Goal: Task Accomplishment & Management: Use online tool/utility

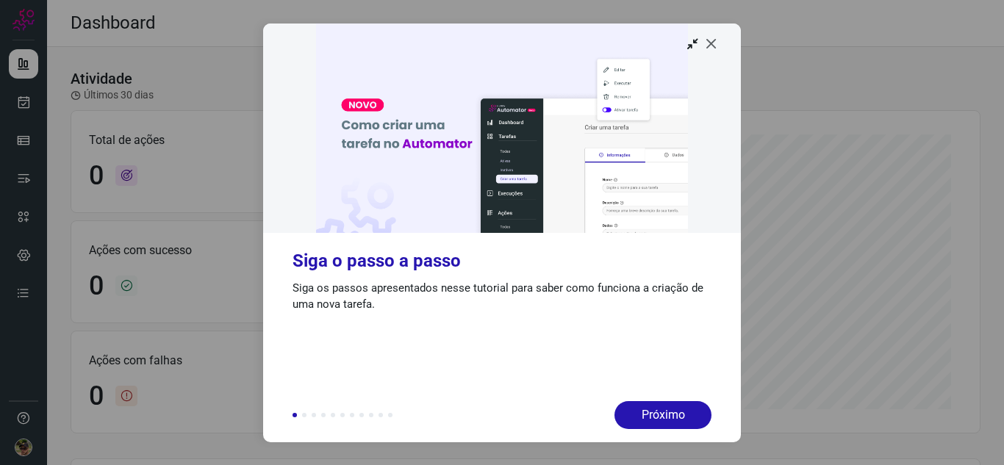
click at [711, 41] on icon at bounding box center [711, 43] width 15 height 15
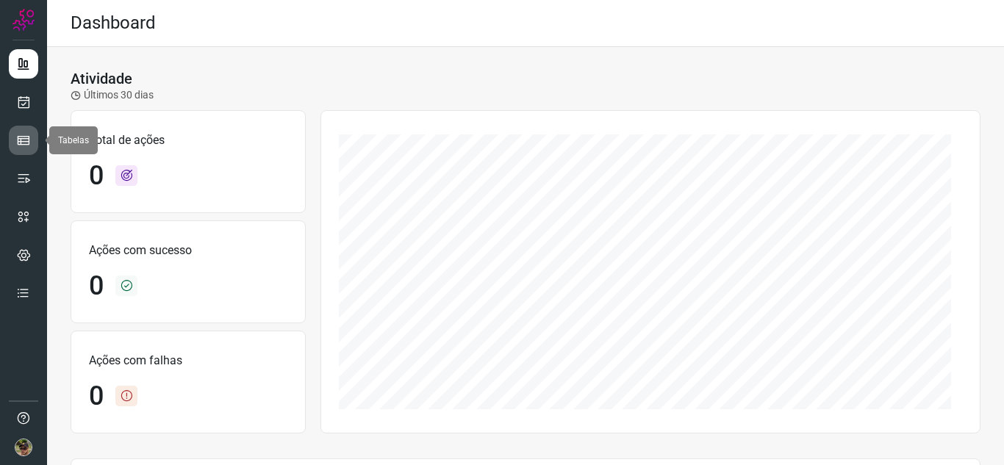
click at [20, 141] on icon at bounding box center [23, 140] width 15 height 15
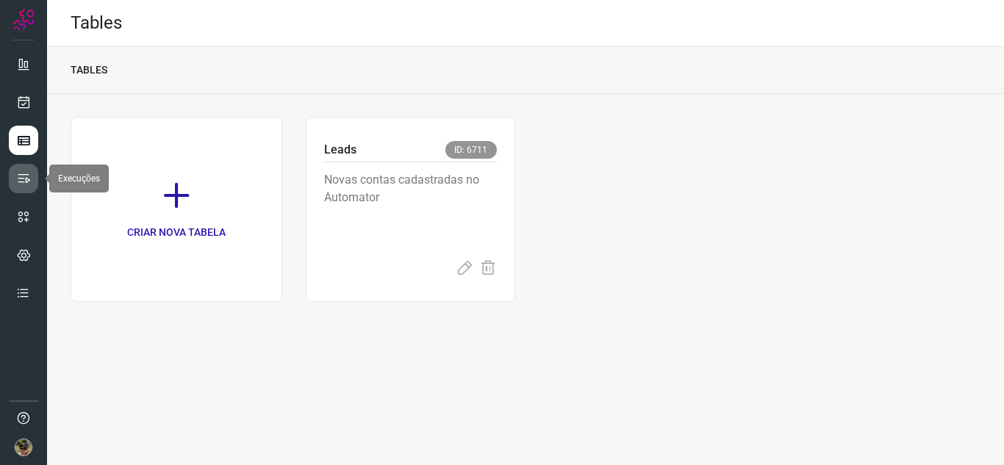
click at [12, 185] on link at bounding box center [23, 178] width 29 height 29
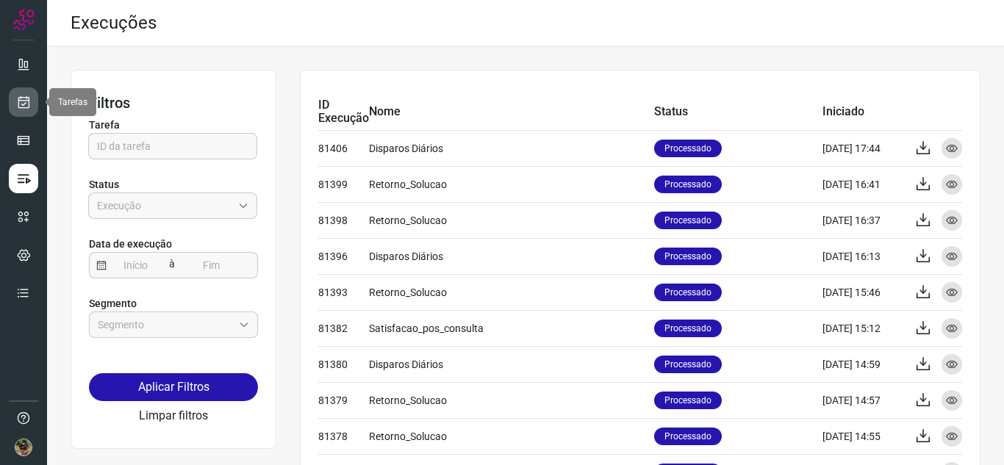
click at [18, 104] on icon at bounding box center [23, 102] width 15 height 15
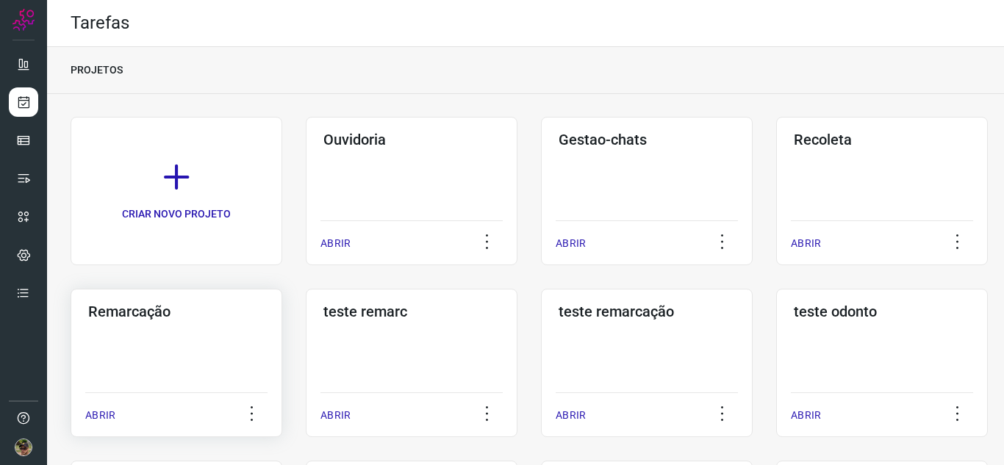
click at [306, 340] on div "Remarcação ABRIR" at bounding box center [412, 363] width 212 height 148
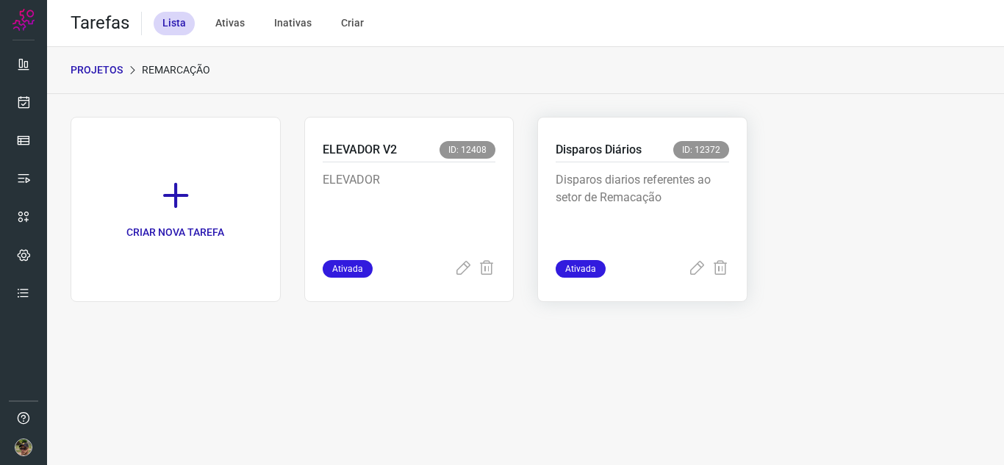
click at [627, 178] on p "Disparos diarios referentes ao setor de Remacação" at bounding box center [642, 208] width 173 height 74
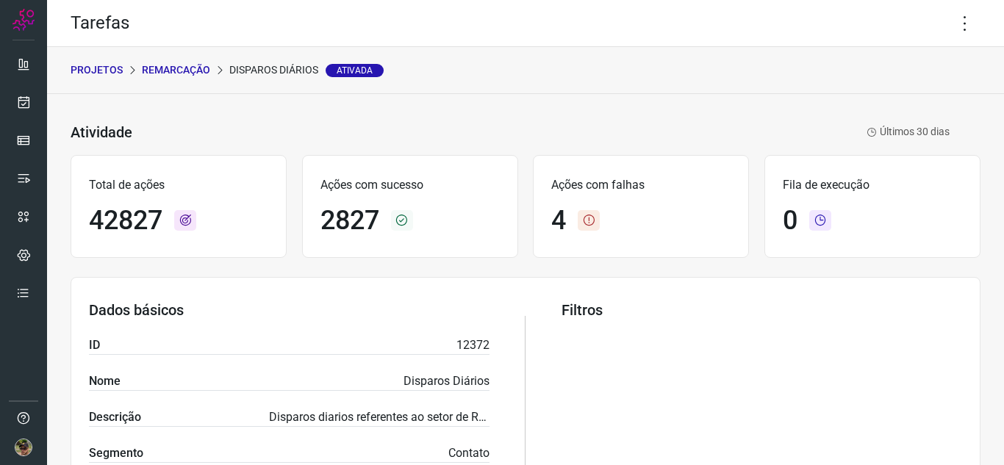
click at [970, 15] on div "Tarefas" at bounding box center [525, 23] width 957 height 47
click at [958, 31] on icon at bounding box center [965, 23] width 31 height 31
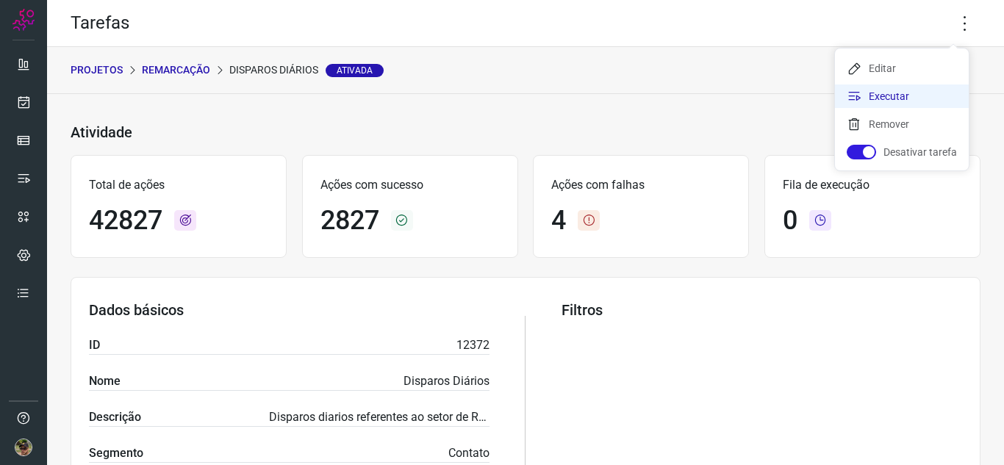
click at [909, 91] on li "Executar" at bounding box center [902, 97] width 134 height 24
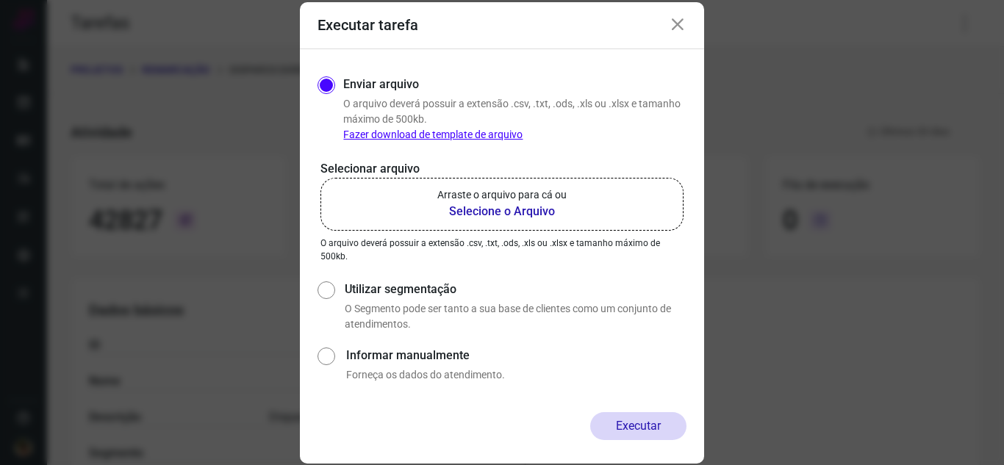
click at [492, 214] on b "Selecione o Arquivo" at bounding box center [501, 212] width 129 height 18
click at [0, 0] on input "Arraste o arquivo para cá ou Selecione o Arquivo" at bounding box center [0, 0] width 0 height 0
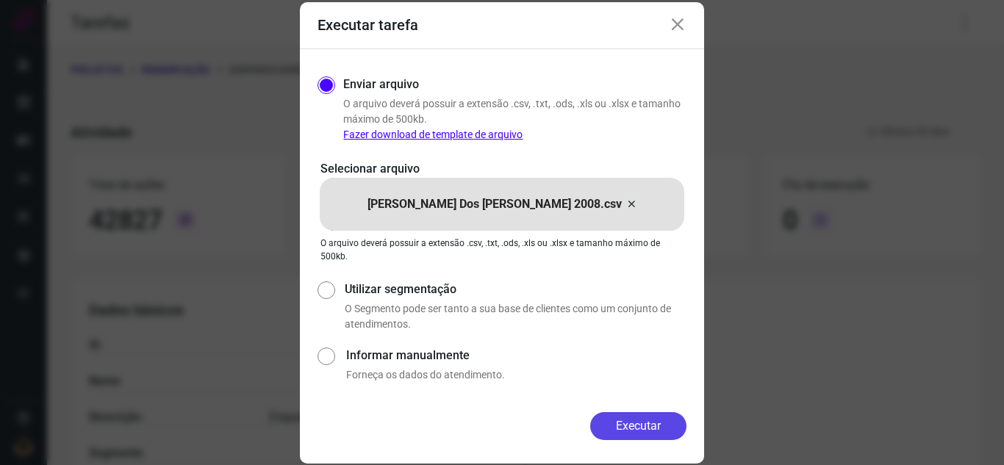
click at [648, 424] on button "Executar" at bounding box center [638, 426] width 96 height 28
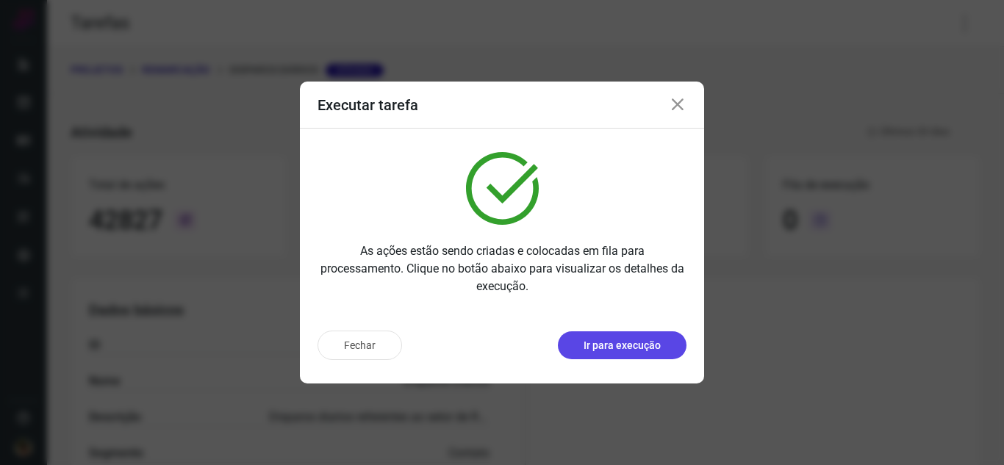
click at [660, 351] on p "Ir para execução" at bounding box center [622, 345] width 77 height 15
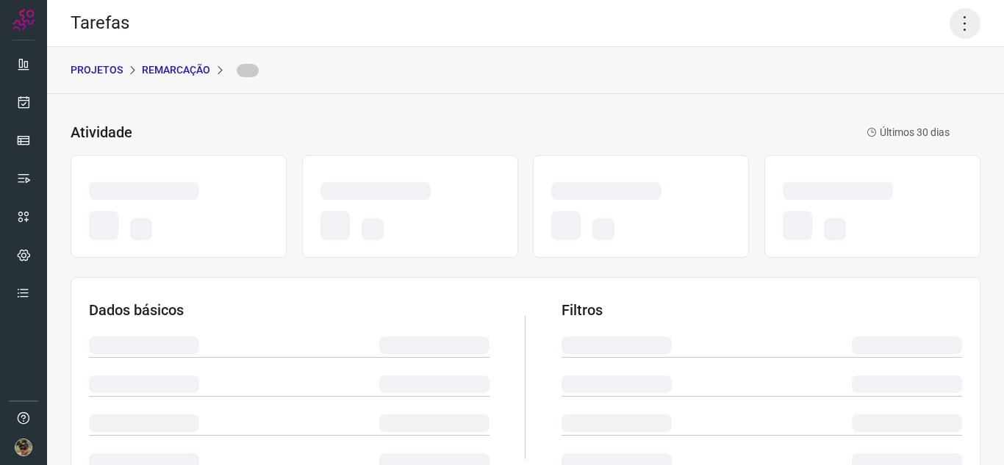
click at [953, 22] on icon at bounding box center [965, 23] width 31 height 31
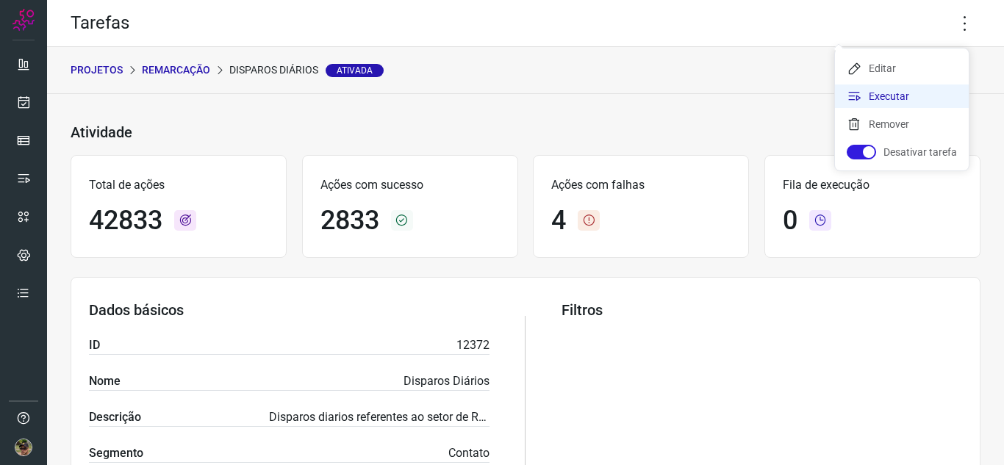
click at [892, 98] on li "Executar" at bounding box center [902, 97] width 134 height 24
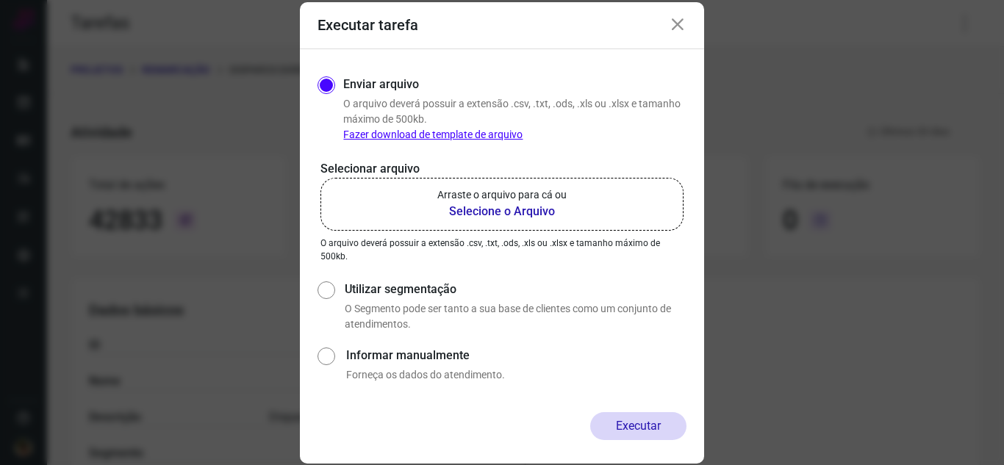
click at [525, 205] on b "Selecione o Arquivo" at bounding box center [501, 212] width 129 height 18
click at [0, 0] on input "Arraste o arquivo para cá ou Selecione o Arquivo" at bounding box center [0, 0] width 0 height 0
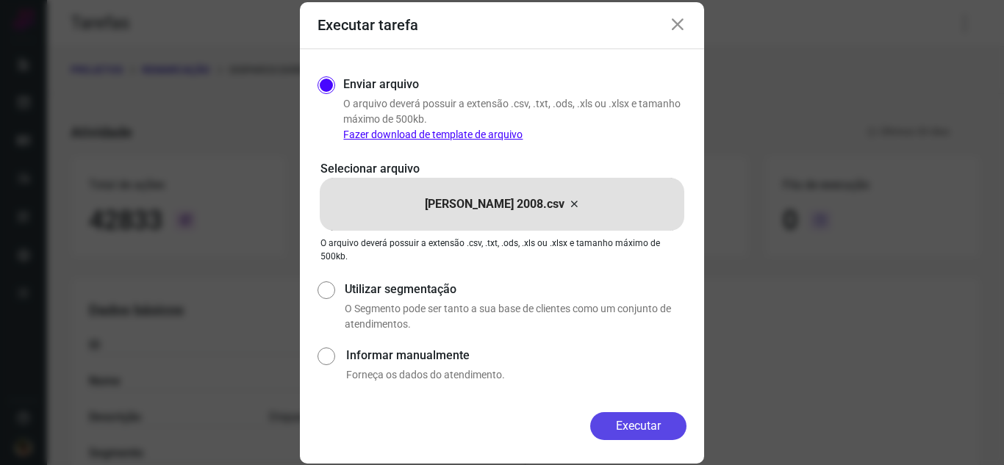
click at [627, 416] on button "Executar" at bounding box center [638, 426] width 96 height 28
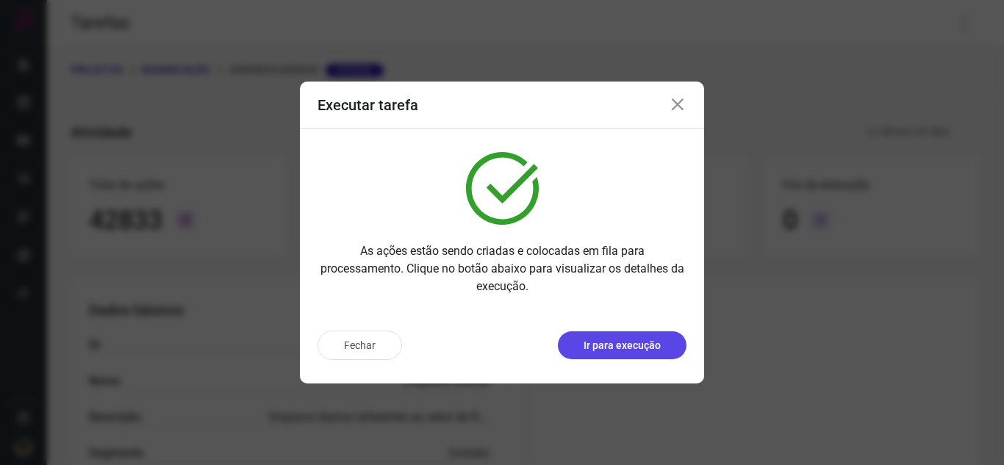
click at [647, 343] on p "Ir para execução" at bounding box center [622, 345] width 77 height 15
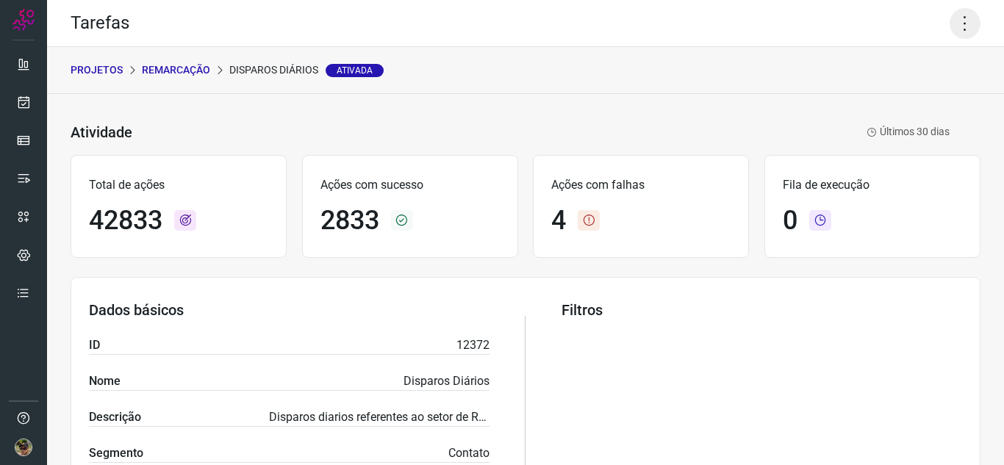
click at [955, 26] on icon at bounding box center [965, 23] width 31 height 31
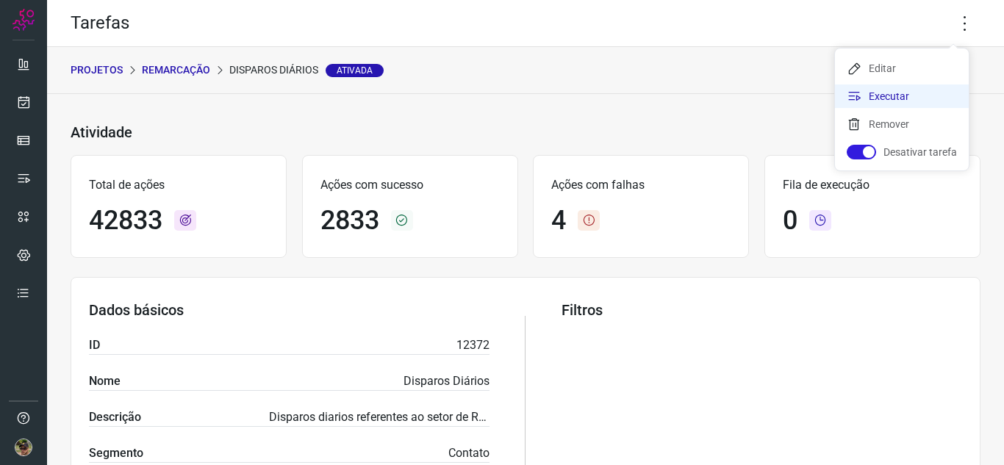
click at [894, 93] on li "Executar" at bounding box center [902, 97] width 134 height 24
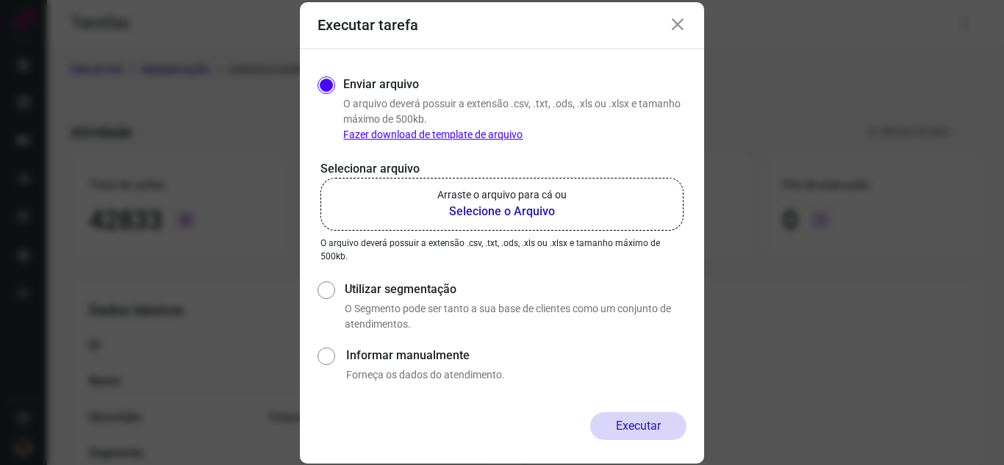
click at [459, 223] on label "Arraste o arquivo para cá ou Selecione o Arquivo" at bounding box center [502, 204] width 363 height 53
click at [0, 0] on input "Arraste o arquivo para cá ou Selecione o Arquivo" at bounding box center [0, 0] width 0 height 0
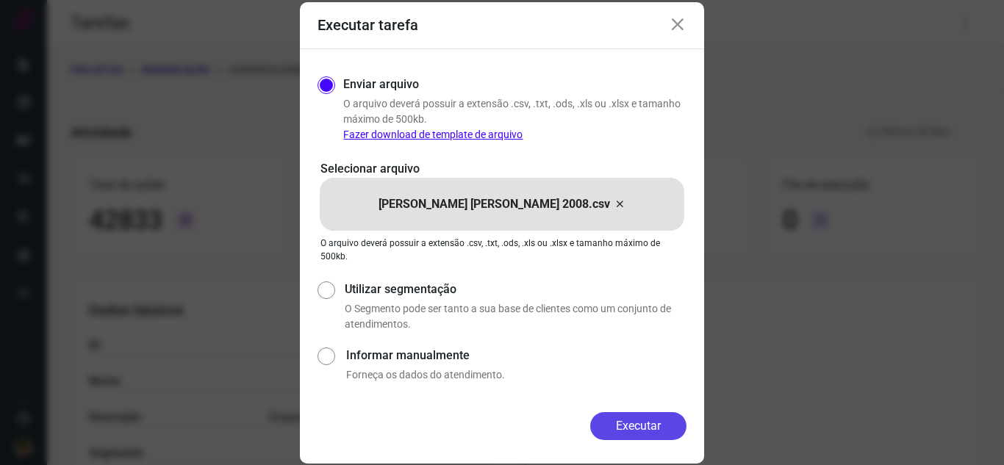
click at [631, 423] on button "Executar" at bounding box center [638, 426] width 96 height 28
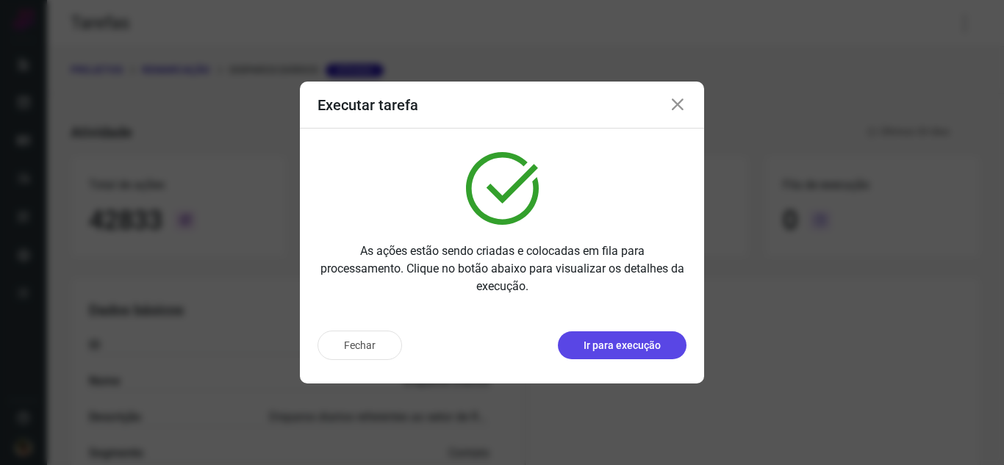
click at [623, 344] on p "Ir para execução" at bounding box center [622, 345] width 77 height 15
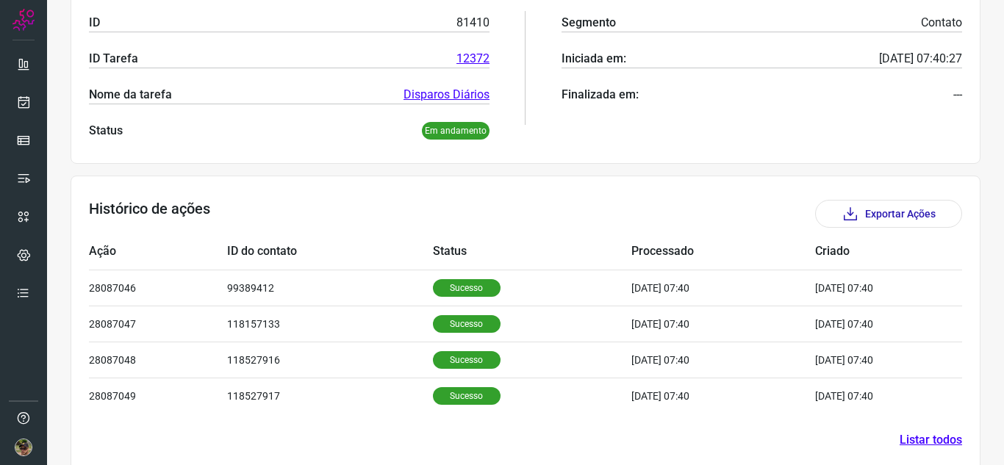
scroll to position [285, 0]
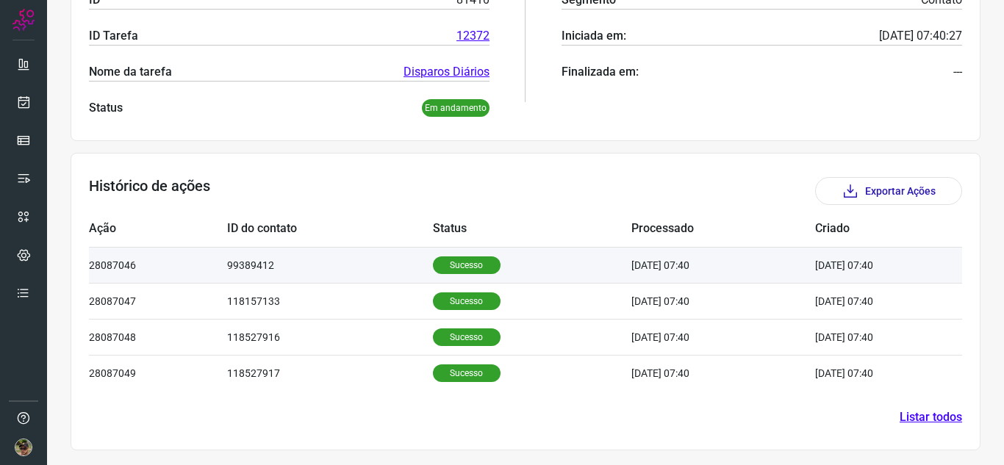
click at [452, 274] on td "Sucesso" at bounding box center [532, 265] width 199 height 36
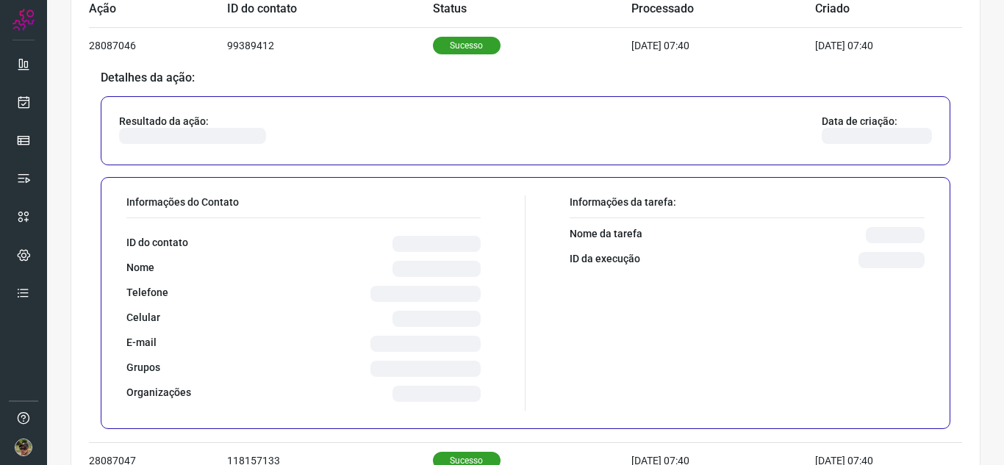
scroll to position [506, 0]
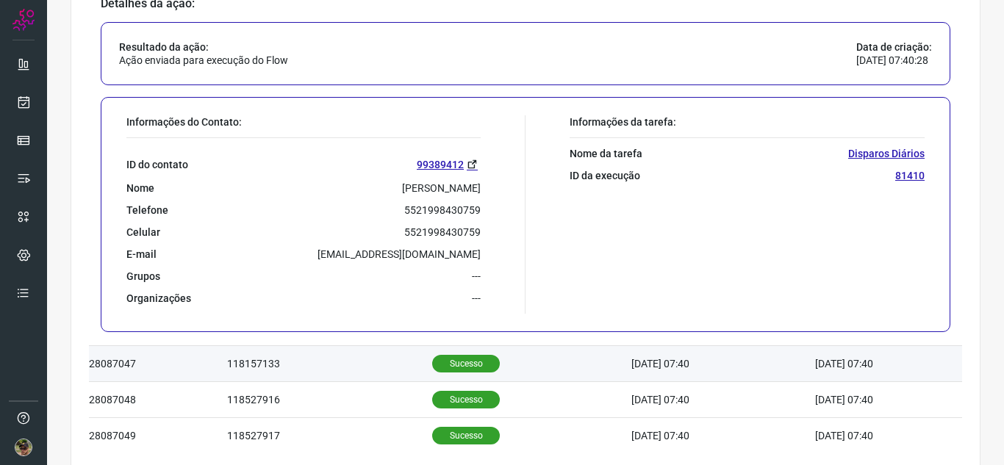
click at [351, 359] on td "118157133" at bounding box center [329, 364] width 205 height 36
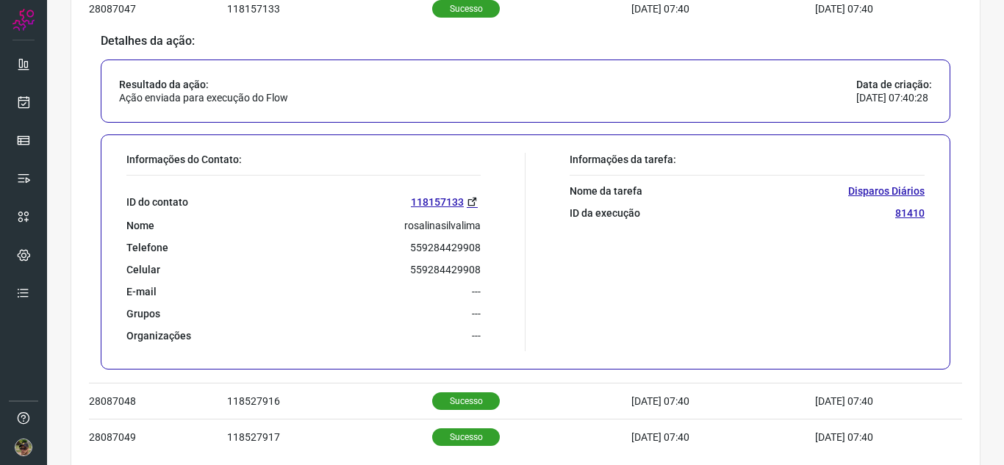
scroll to position [590, 0]
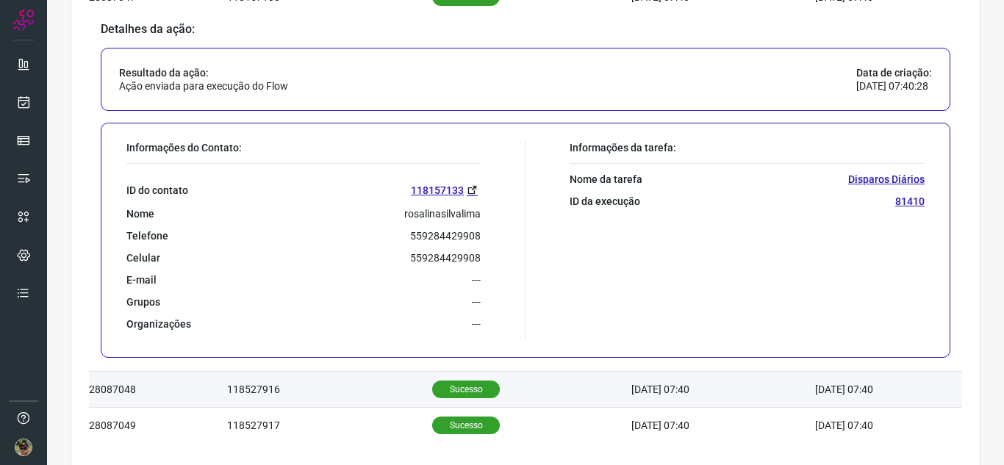
click at [348, 391] on td "118527916" at bounding box center [329, 390] width 205 height 36
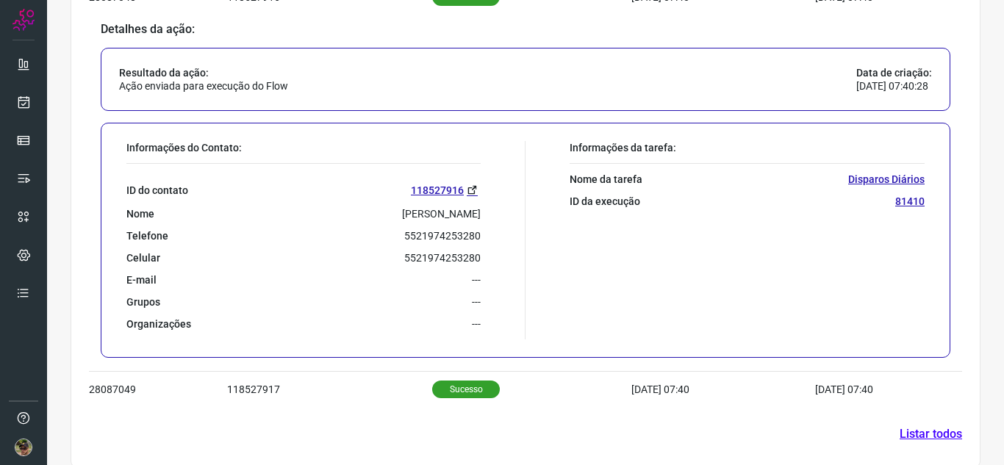
scroll to position [643, 0]
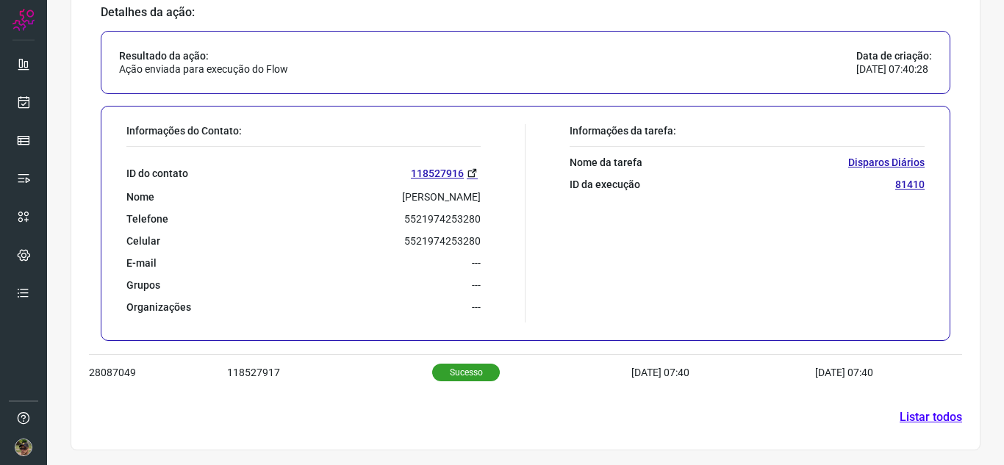
click at [329, 393] on section "Histórico de ações Exportar Ações Ação ID do contato Status Processado Criado 2…" at bounding box center [526, 123] width 910 height 655
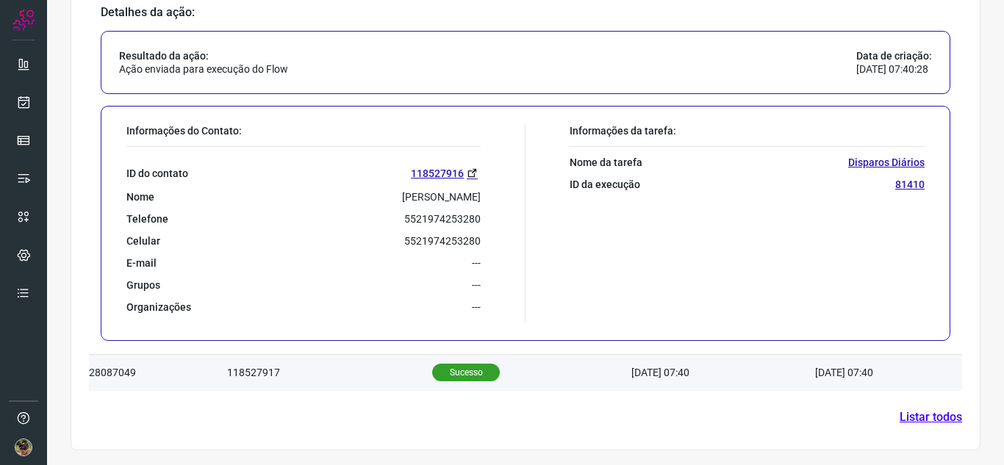
click at [343, 381] on td "118527917" at bounding box center [329, 373] width 205 height 36
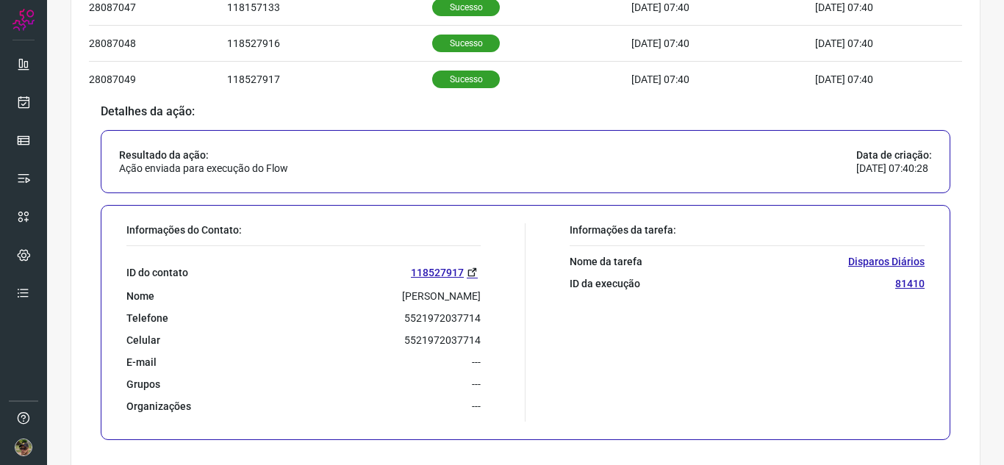
scroll to position [432, 0]
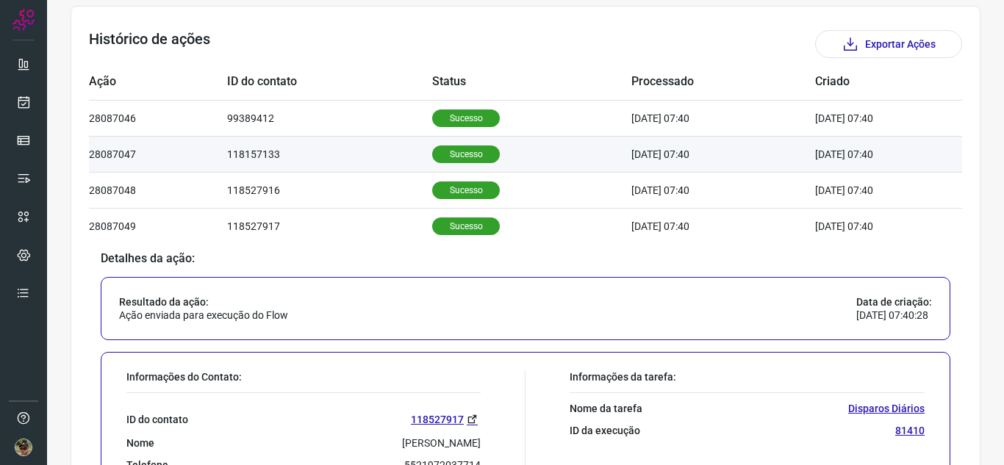
click at [405, 152] on td "118157133" at bounding box center [329, 154] width 205 height 36
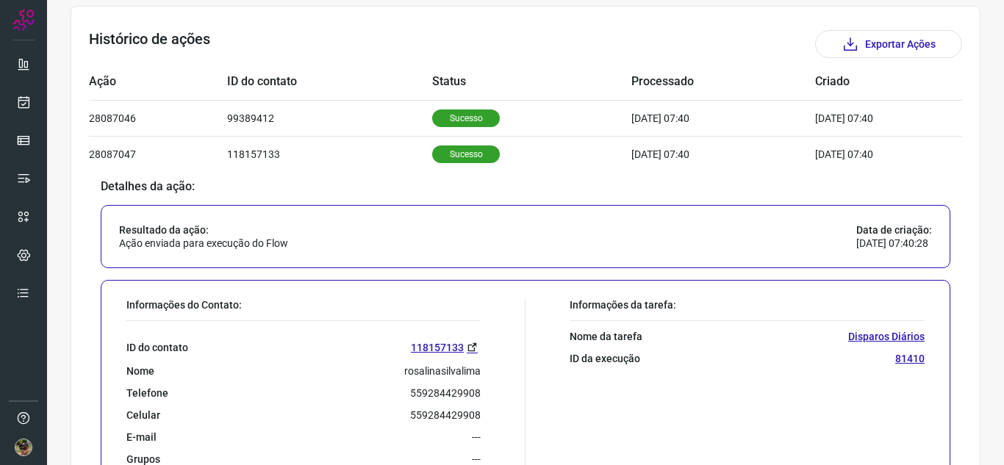
scroll to position [506, 0]
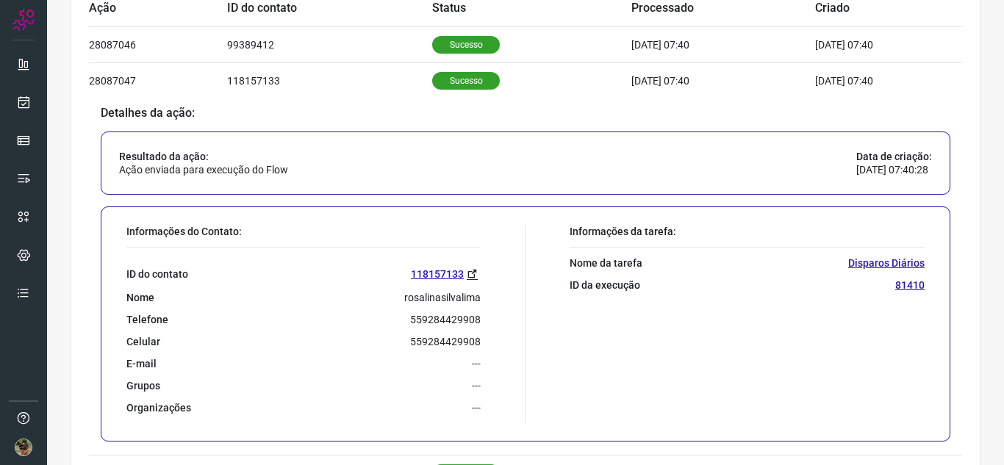
click at [438, 301] on p "rosalinasilvalima" at bounding box center [442, 297] width 76 height 13
click at [443, 297] on p "rosalinasilvalima" at bounding box center [442, 297] width 76 height 13
drag, startPoint x: 390, startPoint y: 270, endPoint x: 459, endPoint y: 269, distance: 69.1
click at [459, 269] on div "ID do contato 118157133" at bounding box center [303, 273] width 354 height 17
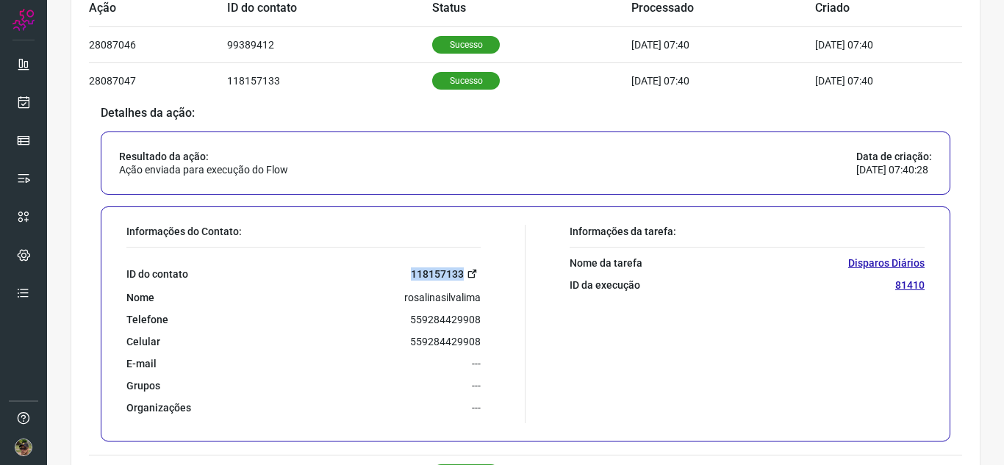
copy link "118157133"
drag, startPoint x: 396, startPoint y: 296, endPoint x: 498, endPoint y: 298, distance: 103.0
click at [498, 298] on div "Informações do Contato: ID do contato 118157133 Nome rosalinasilvalima Telefone…" at bounding box center [322, 324] width 407 height 198
copy p "rosalinasilvalima"
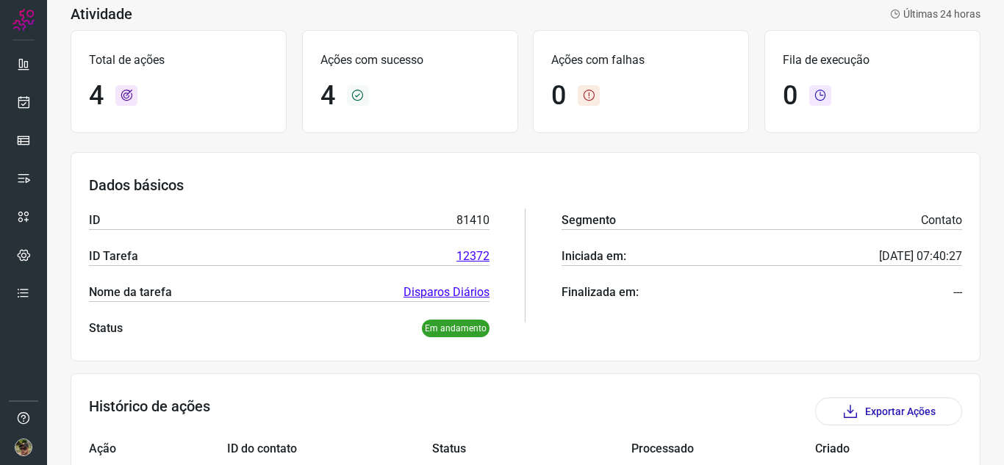
scroll to position [0, 0]
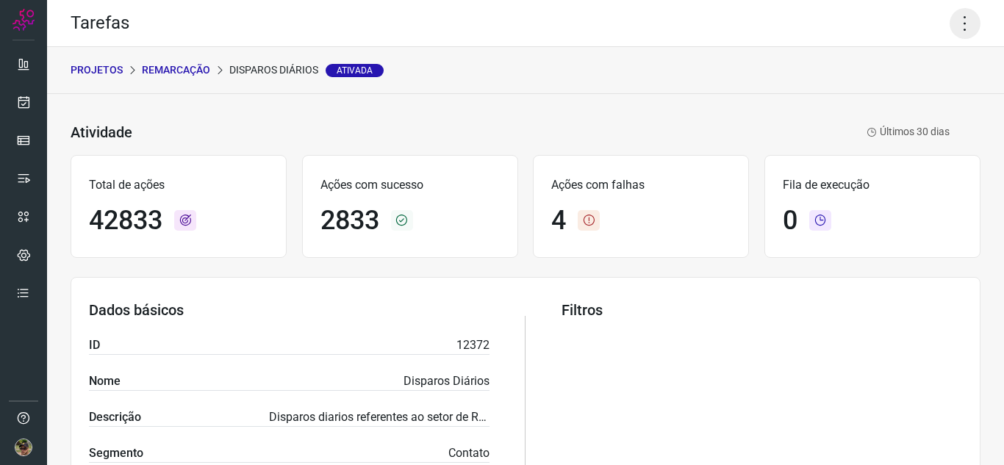
click at [950, 27] on icon at bounding box center [965, 23] width 31 height 31
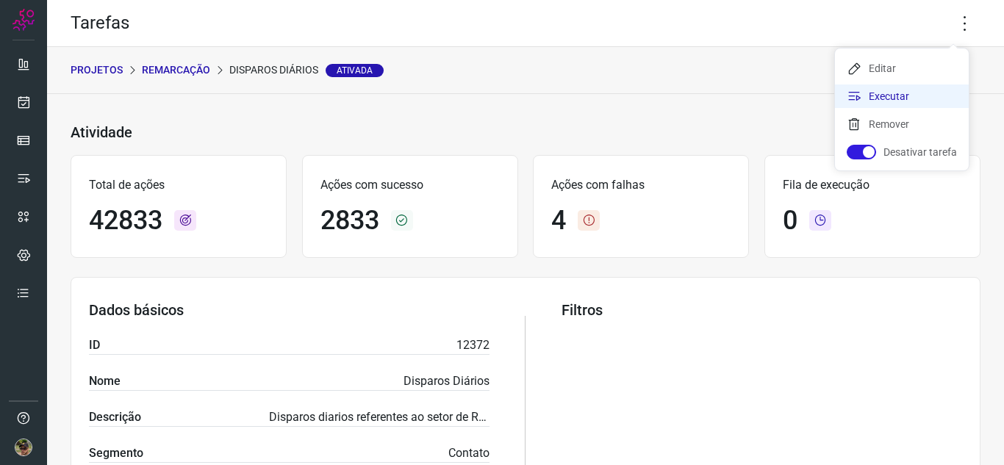
click at [922, 92] on li "Executar" at bounding box center [902, 97] width 134 height 24
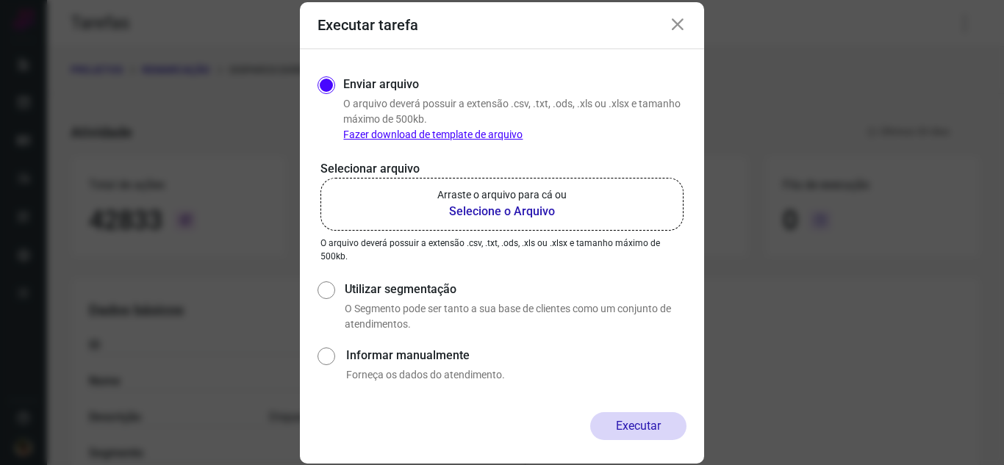
click at [508, 218] on b "Selecione o Arquivo" at bounding box center [501, 212] width 129 height 18
click at [0, 0] on input "Arraste o arquivo para cá ou Selecione o Arquivo" at bounding box center [0, 0] width 0 height 0
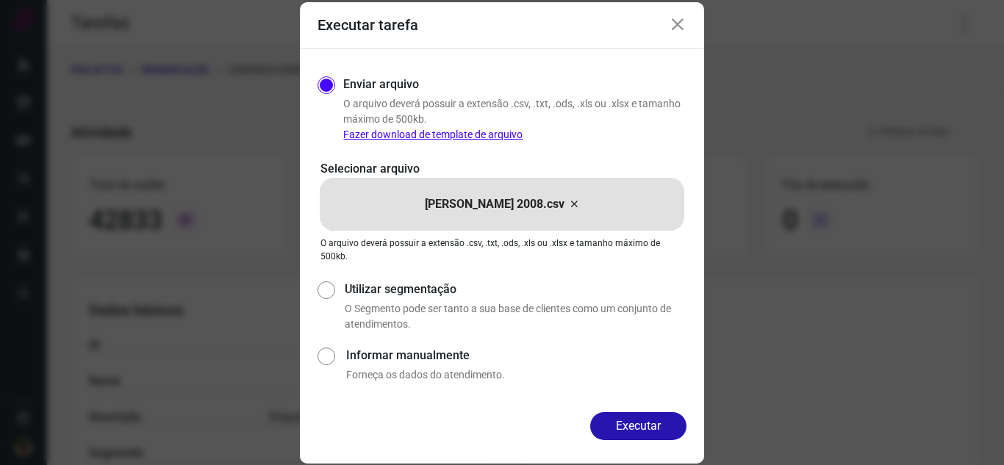
click at [636, 443] on div "Executar" at bounding box center [502, 437] width 404 height 51
click at [651, 419] on button "Executar" at bounding box center [638, 426] width 96 height 28
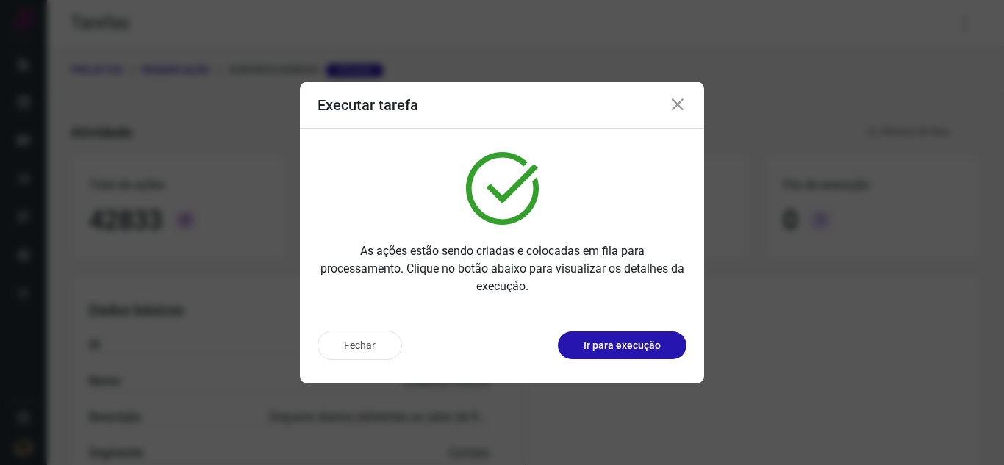
click at [648, 352] on p "Ir para execução" at bounding box center [622, 345] width 77 height 15
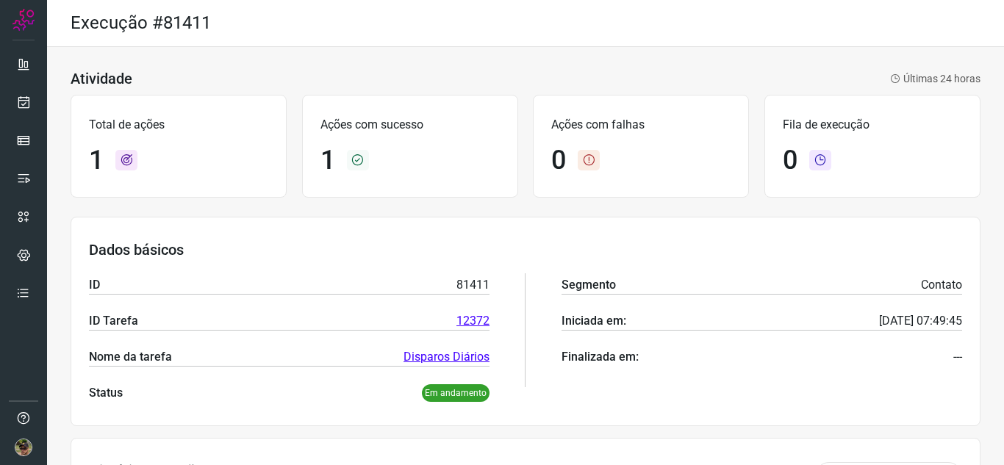
drag, startPoint x: 346, startPoint y: 120, endPoint x: 222, endPoint y: 82, distance: 129.3
click at [250, 77] on div "Atividade Últimas 24 horas" at bounding box center [526, 79] width 910 height 18
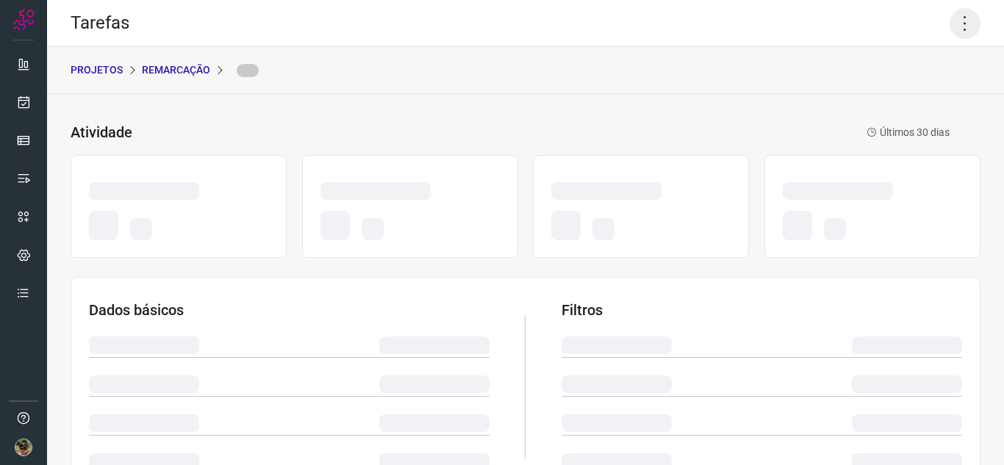
click at [959, 20] on icon at bounding box center [965, 23] width 31 height 31
click at [962, 29] on icon at bounding box center [965, 23] width 31 height 31
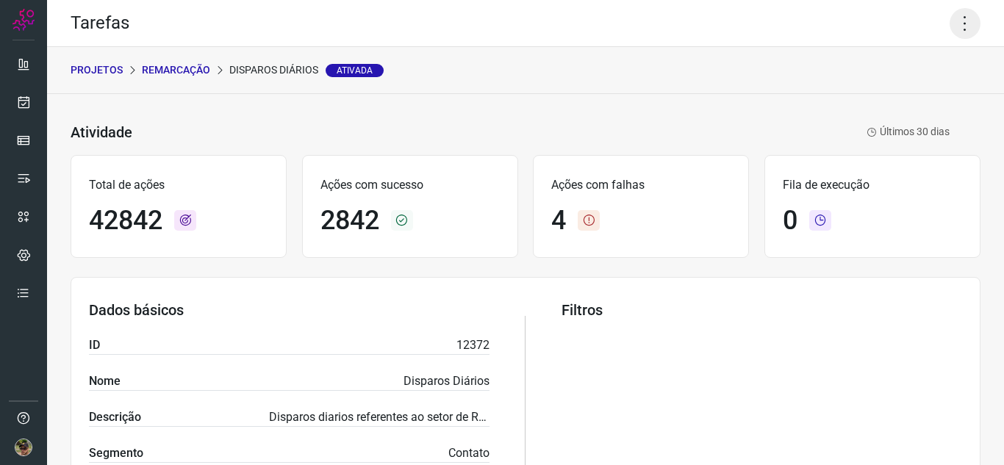
click at [953, 24] on icon at bounding box center [965, 23] width 31 height 31
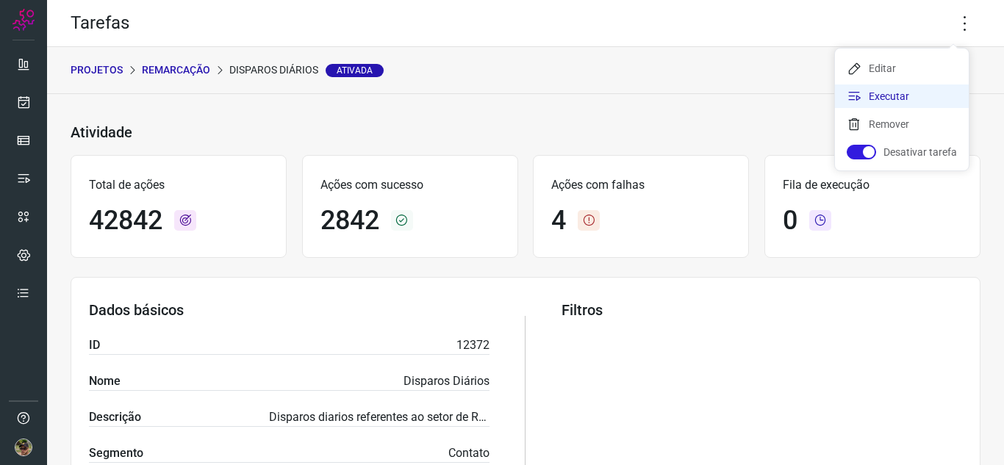
click at [895, 96] on li "Executar" at bounding box center [902, 97] width 134 height 24
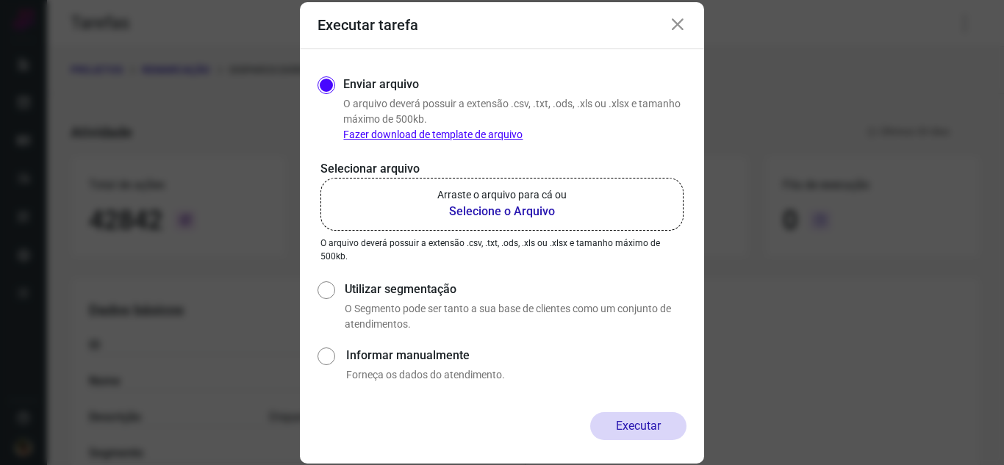
click at [532, 204] on b "Selecione o Arquivo" at bounding box center [501, 212] width 129 height 18
click at [0, 0] on input "Arraste o arquivo para cá ou Selecione o Arquivo" at bounding box center [0, 0] width 0 height 0
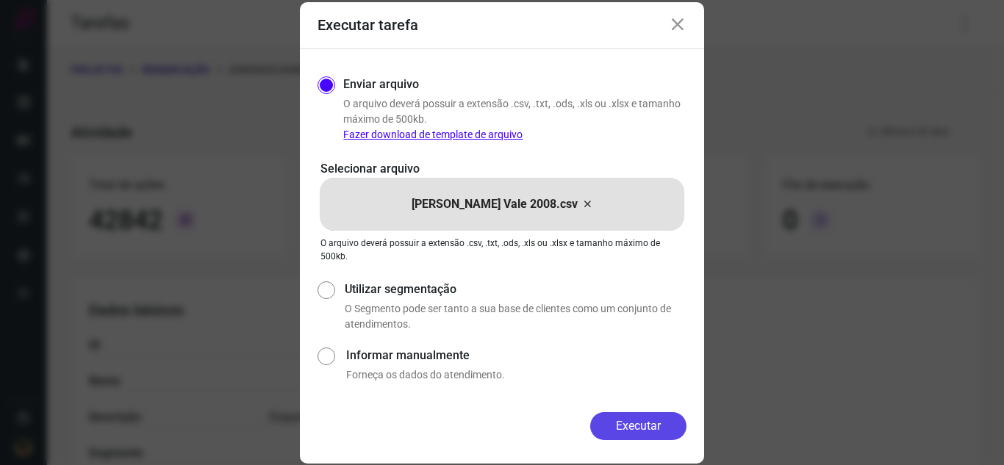
click at [665, 423] on button "Executar" at bounding box center [638, 426] width 96 height 28
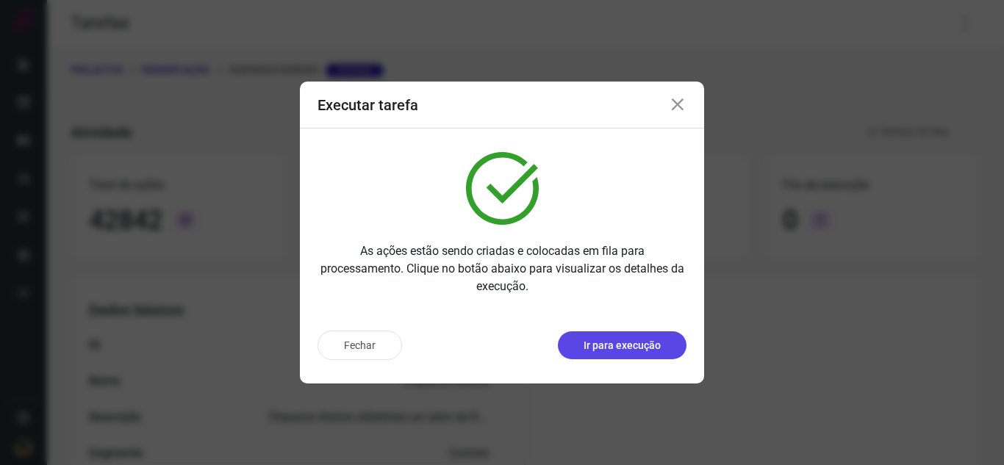
click at [642, 348] on p "Ir para execução" at bounding box center [622, 345] width 77 height 15
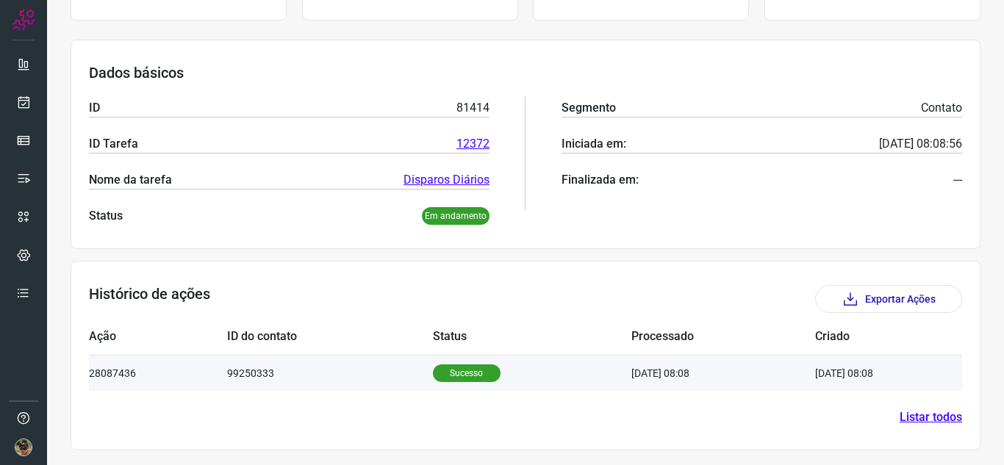
click at [484, 382] on td "Sucesso" at bounding box center [532, 373] width 199 height 36
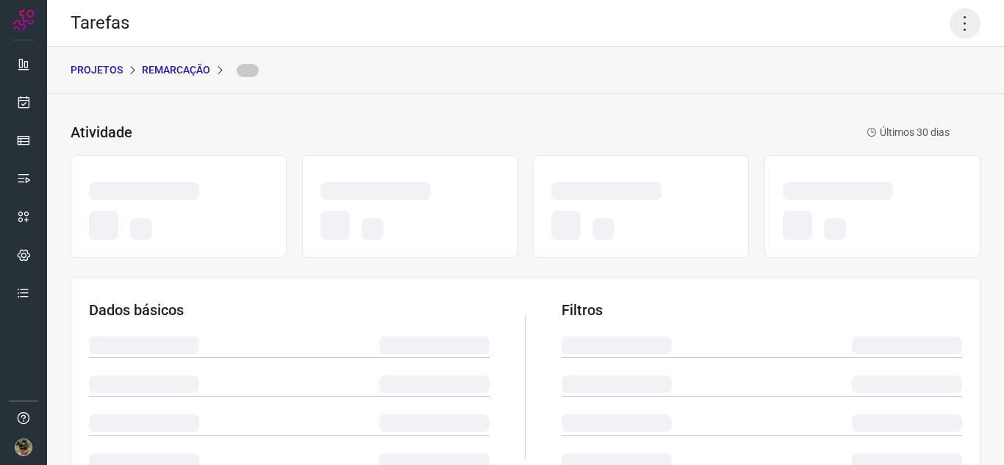
click at [952, 15] on icon at bounding box center [965, 23] width 31 height 31
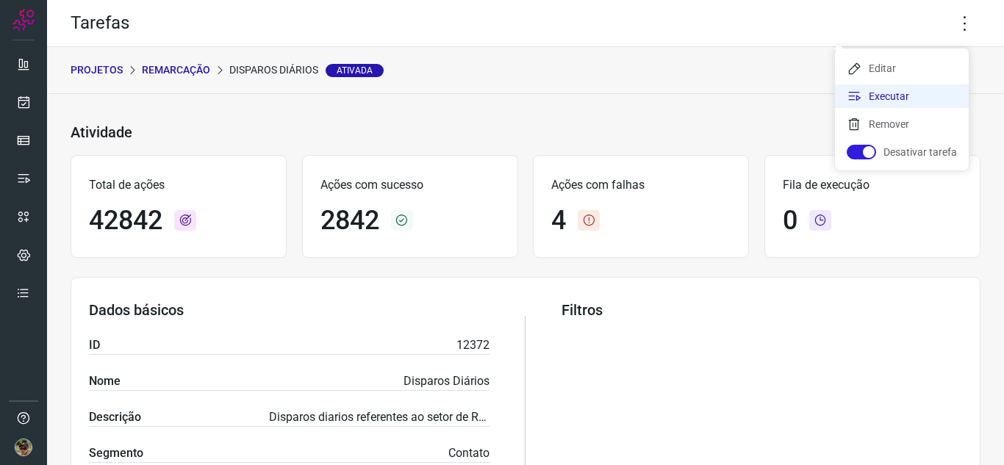
click at [899, 107] on li "Executar" at bounding box center [902, 97] width 134 height 24
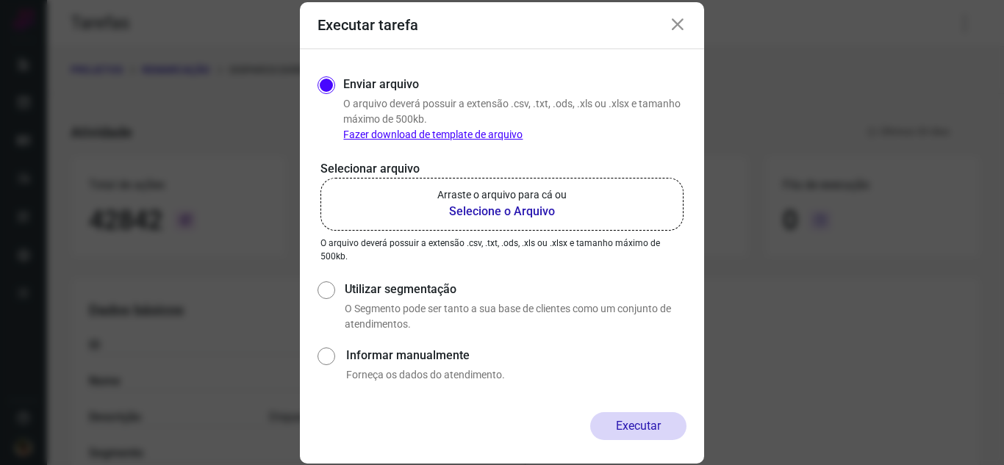
click at [473, 201] on p "Arraste o arquivo para cá ou" at bounding box center [501, 194] width 129 height 15
click at [0, 0] on input "Arraste o arquivo para cá ou Selecione o Arquivo" at bounding box center [0, 0] width 0 height 0
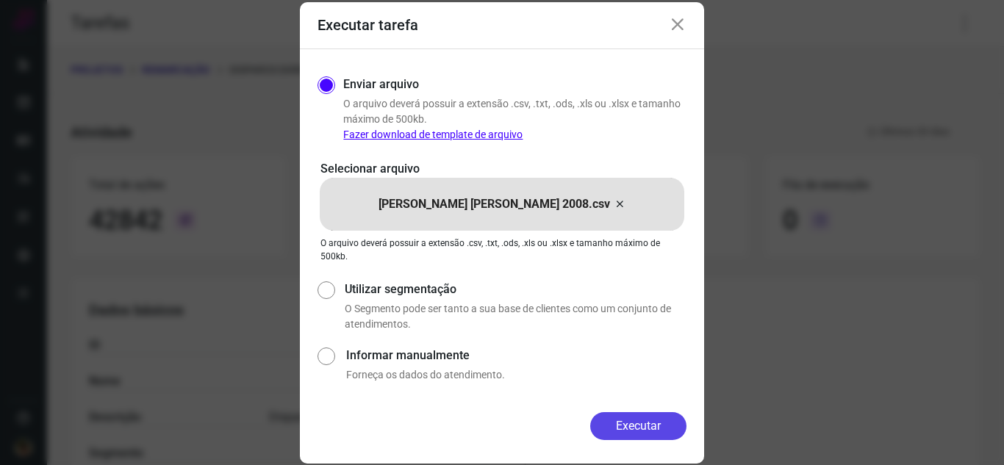
click at [640, 416] on button "Executar" at bounding box center [638, 426] width 96 height 28
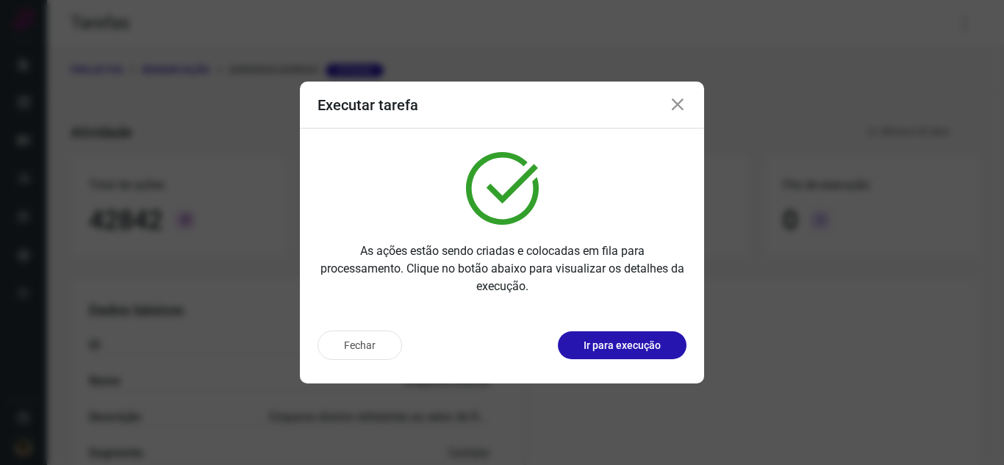
click at [638, 346] on p "Ir para execução" at bounding box center [622, 345] width 77 height 15
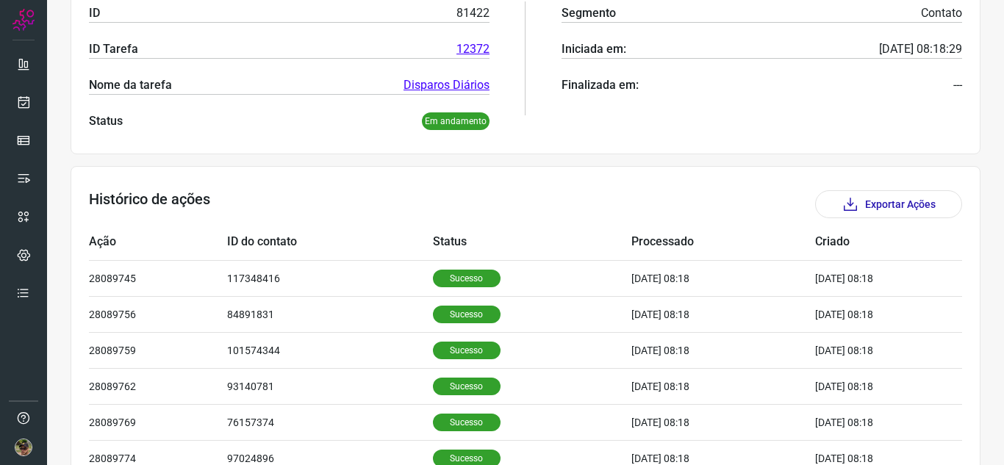
scroll to position [294, 0]
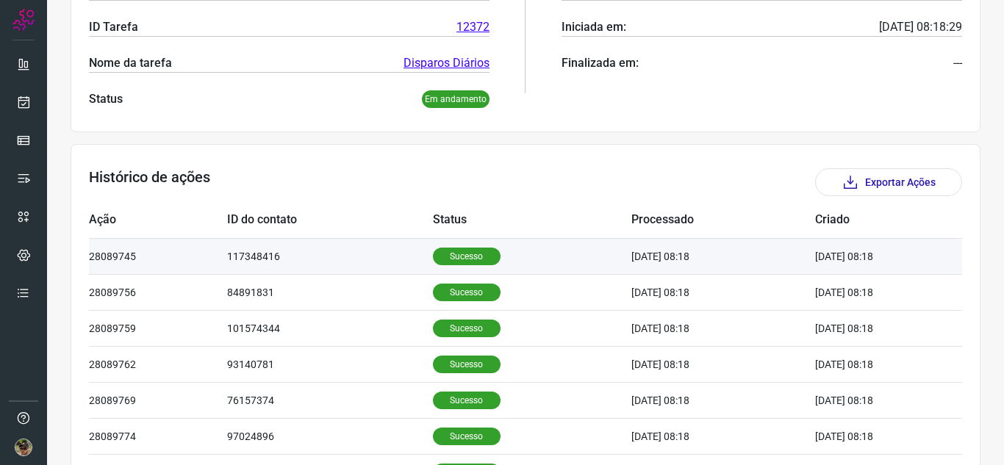
click at [410, 253] on td "117348416" at bounding box center [329, 256] width 205 height 36
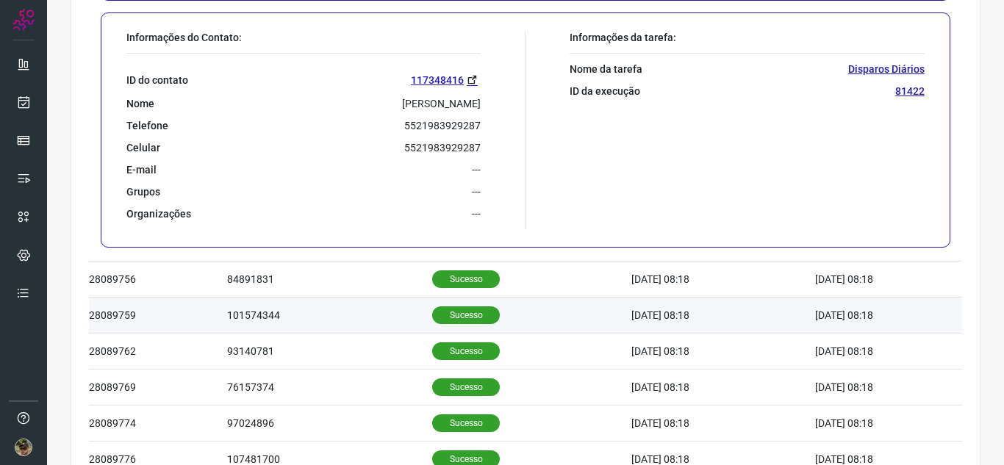
scroll to position [638, 0]
